Goal: Find specific page/section: Find specific page/section

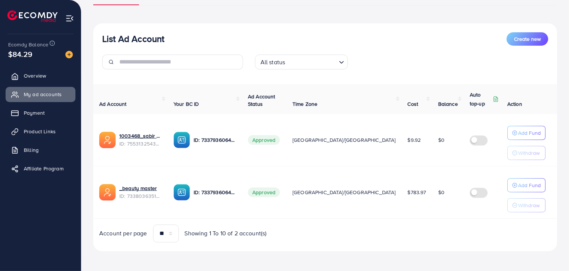
scroll to position [66, 0]
click at [62, 136] on link "Product Links" at bounding box center [41, 131] width 70 height 15
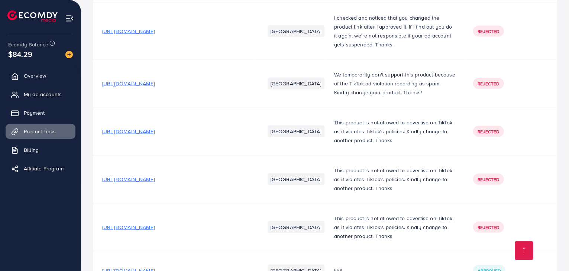
scroll to position [1291, 0]
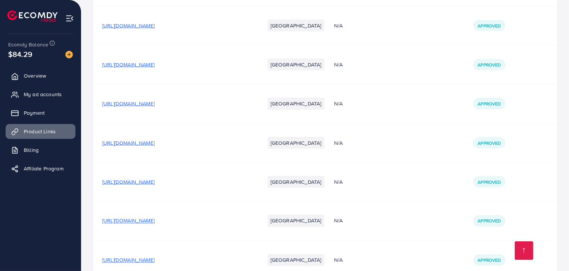
scroll to position [1291, 0]
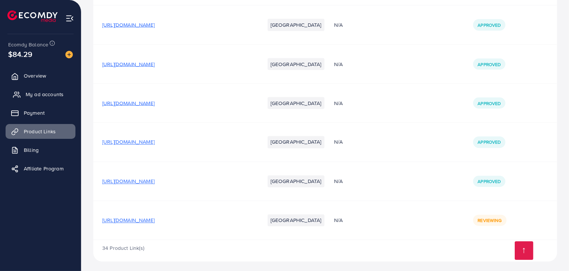
click at [30, 98] on span "My ad accounts" at bounding box center [45, 94] width 38 height 7
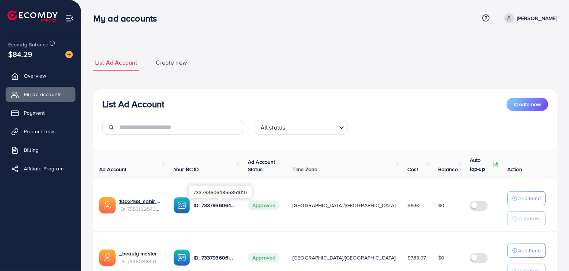
scroll to position [66, 0]
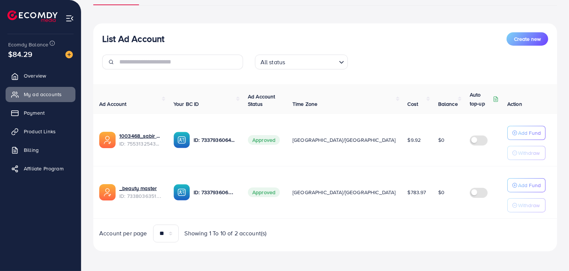
click at [426, 55] on div "All status Loading..." at bounding box center [325, 65] width 458 height 21
